Goal: Find specific page/section: Find specific page/section

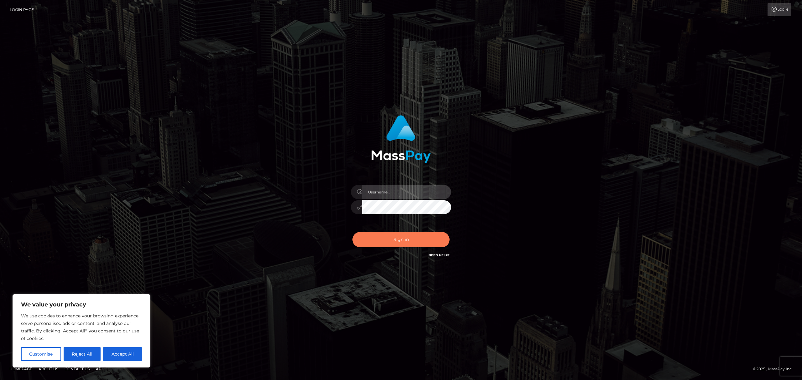
type input "Gaizelle"
click at [400, 241] on button "Sign in" at bounding box center [401, 239] width 97 height 15
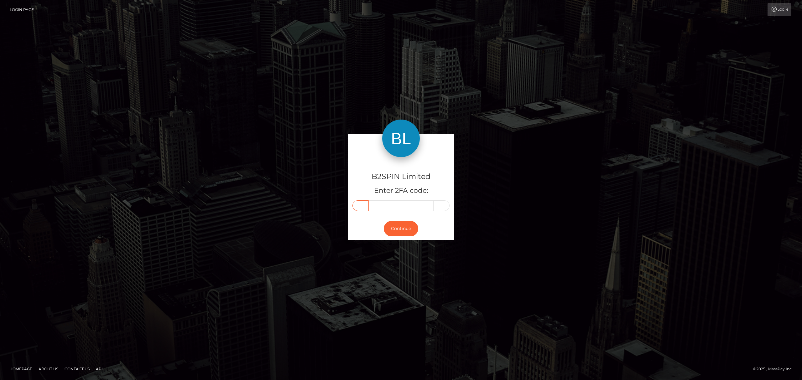
click at [367, 206] on input "text" at bounding box center [361, 206] width 16 height 11
type input "9"
type input "4"
type input "0"
type input "4"
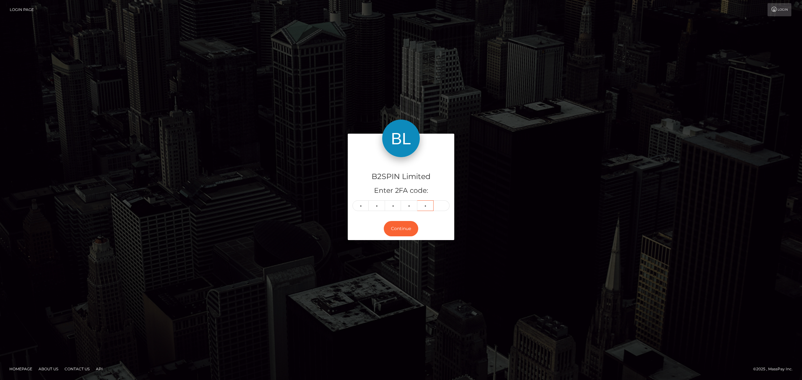
type input "0"
type input "2"
click at [393, 220] on div "Continue" at bounding box center [401, 229] width 107 height 23
click at [396, 226] on button "Continue" at bounding box center [401, 228] width 34 height 15
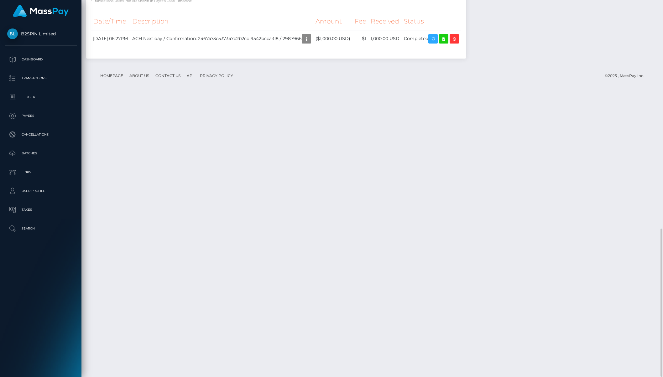
scroll to position [581, 0]
drag, startPoint x: 401, startPoint y: 347, endPoint x: 398, endPoint y: 353, distance: 6.9
click at [398, 87] on footer "Homepage About Us Contact Us API Privacy Policy © 2025 , MassPay Inc." at bounding box center [372, 76] width 563 height 22
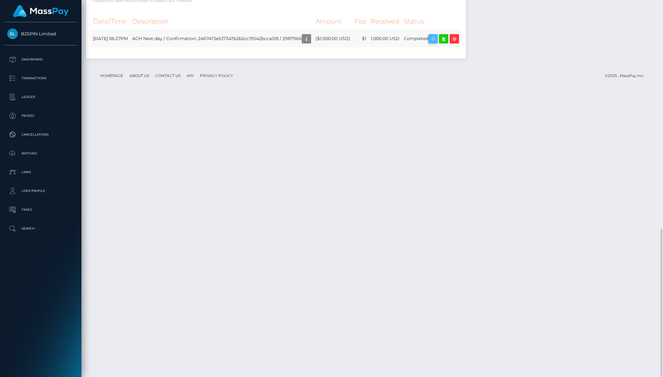
scroll to position [75, 181]
click at [262, 47] on td "ACH Next day / Confirmation: 2467473e537347b2b2cc19542bcca318 / 2987966" at bounding box center [221, 38] width 183 height 17
click at [448, 43] on icon at bounding box center [444, 39] width 8 height 8
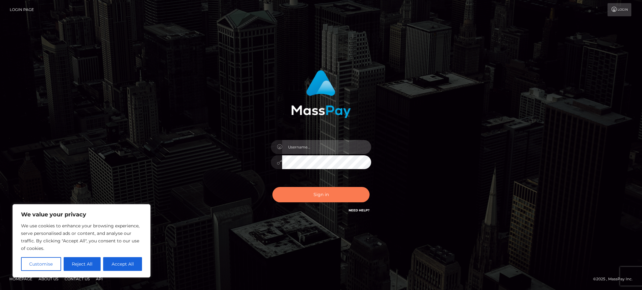
type input "Gaizelle"
click at [328, 196] on button "Sign in" at bounding box center [320, 194] width 97 height 15
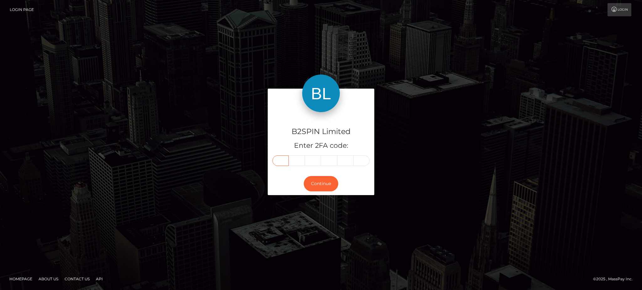
click at [286, 164] on input "text" at bounding box center [280, 160] width 16 height 11
type input "3"
type input "4"
type input "8"
type input "1"
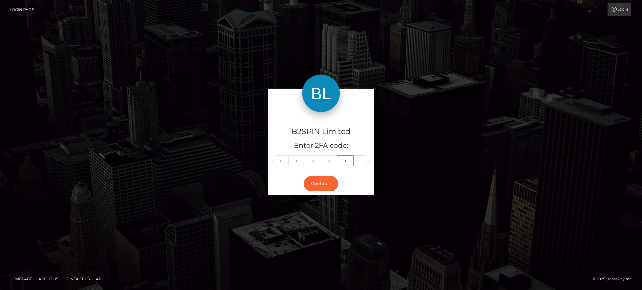
type input "0"
type input "1"
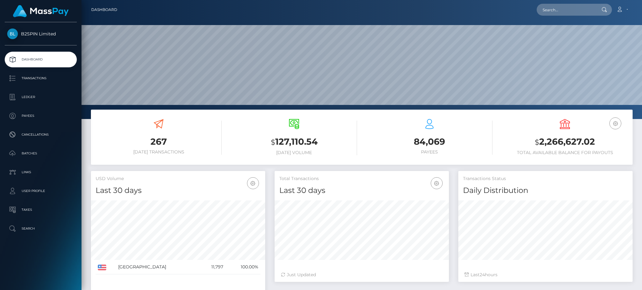
scroll to position [111, 174]
click at [572, 14] on input "text" at bounding box center [566, 10] width 59 height 12
paste input "2987966"
type input "2987966"
click at [555, 28] on link "SEAN KIRSTIN KUHL" at bounding box center [562, 33] width 50 height 12
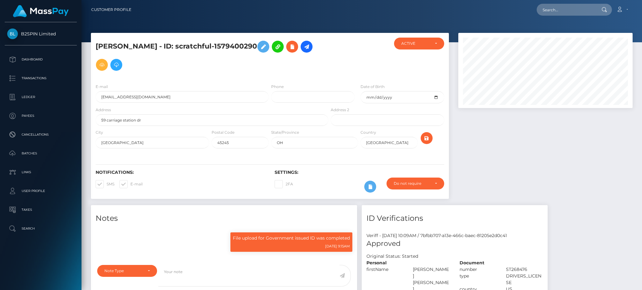
scroll to position [75, 174]
click at [460, 116] on div at bounding box center [545, 119] width 184 height 172
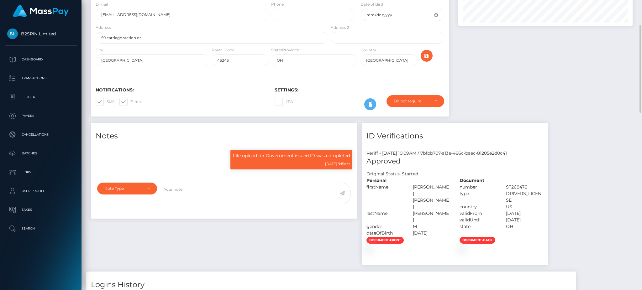
scroll to position [0, 0]
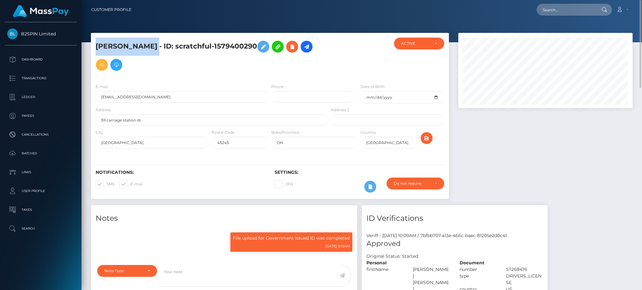
drag, startPoint x: 171, startPoint y: 45, endPoint x: 133, endPoint y: 43, distance: 37.7
click at [97, 46] on h5 "SEAN KIRSTIN KUHL - ID: scratchful-1579400290" at bounding box center [210, 56] width 229 height 36
copy h5 "[PERSON_NAME]"
drag, startPoint x: 266, startPoint y: 45, endPoint x: 187, endPoint y: 50, distance: 79.4
click at [187, 50] on h5 "SEAN KIRSTIN KUHL - ID: scratchful-1579400290" at bounding box center [210, 56] width 229 height 36
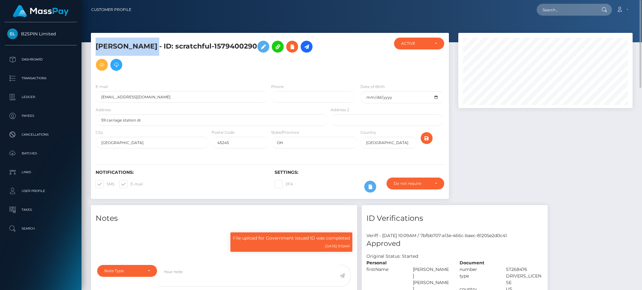
copy h5 "scratchful-1579400290"
click at [209, 45] on h5 "SEAN KIRSTIN KUHL - ID: scratchful-1579400290" at bounding box center [210, 56] width 229 height 36
click at [221, 43] on h5 "SEAN KIRSTIN KUHL - ID: scratchful-1579400290" at bounding box center [210, 56] width 229 height 36
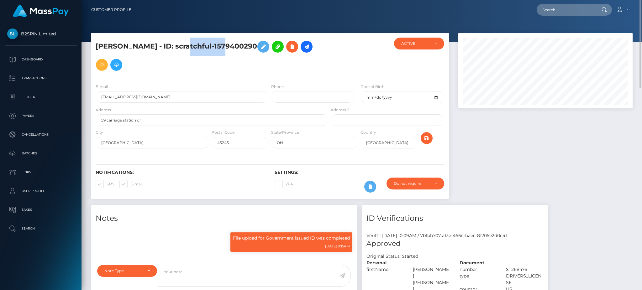
drag, startPoint x: 223, startPoint y: 43, endPoint x: 186, endPoint y: 50, distance: 37.8
click at [186, 50] on h5 "SEAN KIRSTIN KUHL - ID: scratchful-1579400290" at bounding box center [210, 56] width 229 height 36
copy h5 "scratchful"
click at [132, 98] on input "mobiusdirect@gmail.com" at bounding box center [182, 97] width 173 height 12
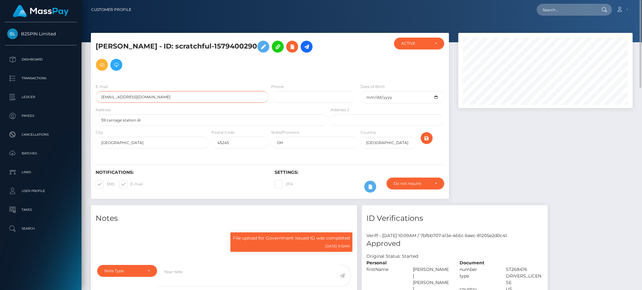
click at [132, 98] on input "mobiusdirect@gmail.com" at bounding box center [182, 97] width 173 height 12
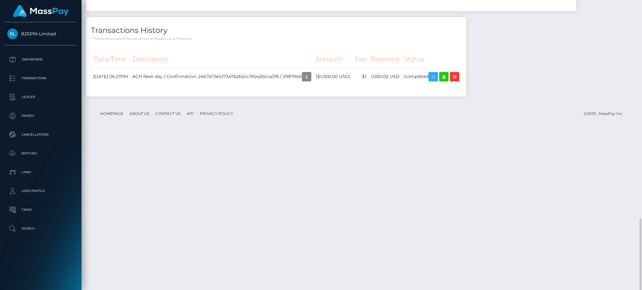
scroll to position [668, 0]
